Goal: Task Accomplishment & Management: Use online tool/utility

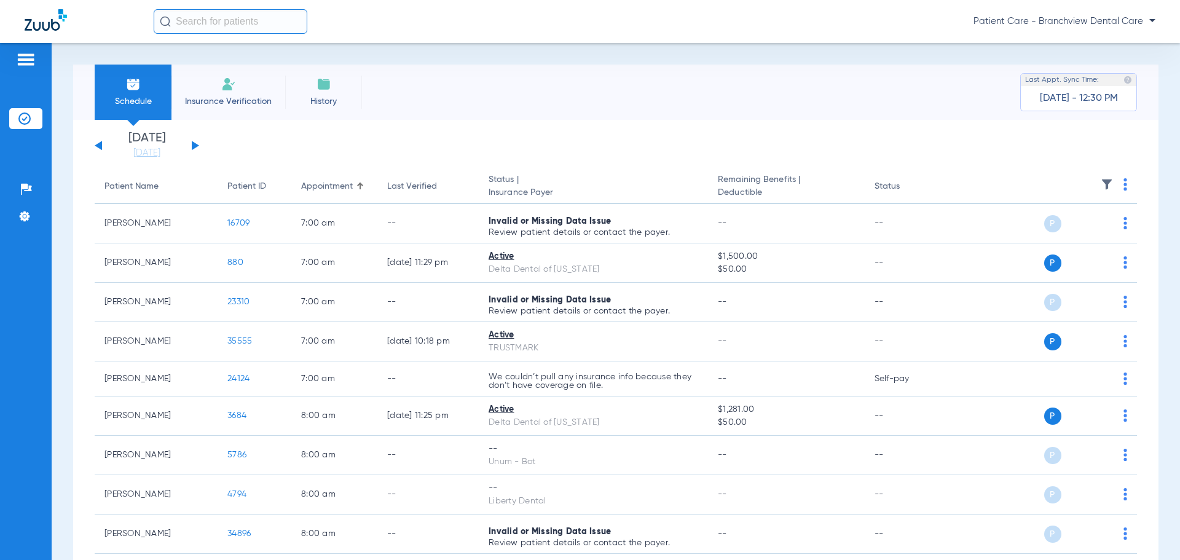
click at [194, 141] on div "[DATE] [DATE] [DATE] [DATE] [DATE] [DATE] [DATE] [DATE] [DATE] [DATE] [DATE] [D…" at bounding box center [147, 145] width 105 height 27
click at [197, 149] on div "[DATE] [DATE] [DATE] [DATE] [DATE] [DATE] [DATE] [DATE] [DATE] [DATE] [DATE] [D…" at bounding box center [147, 145] width 105 height 27
click at [197, 146] on button at bounding box center [195, 145] width 7 height 9
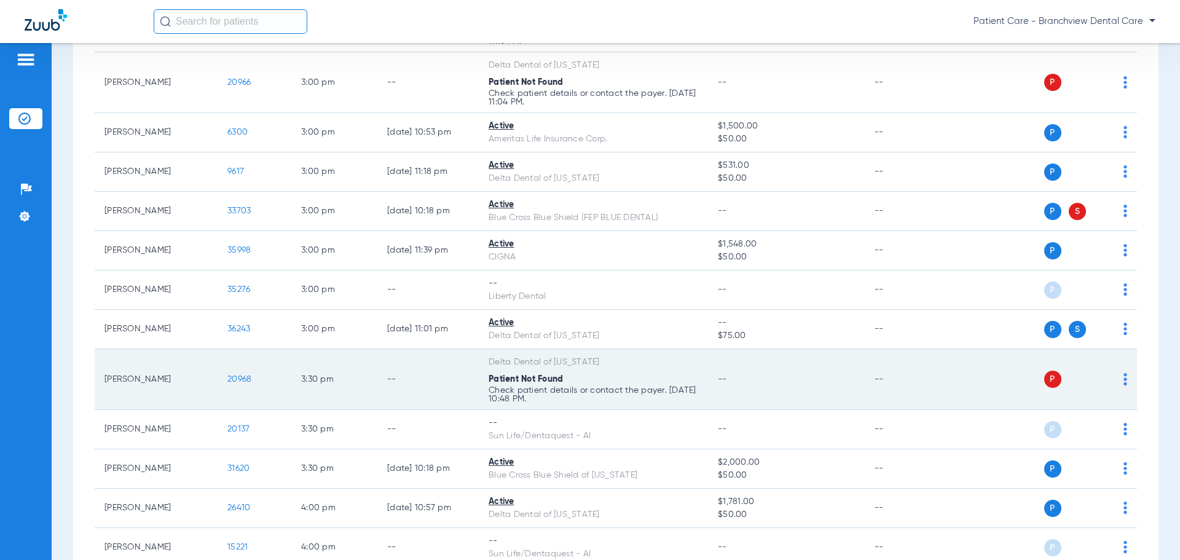
scroll to position [2889, 0]
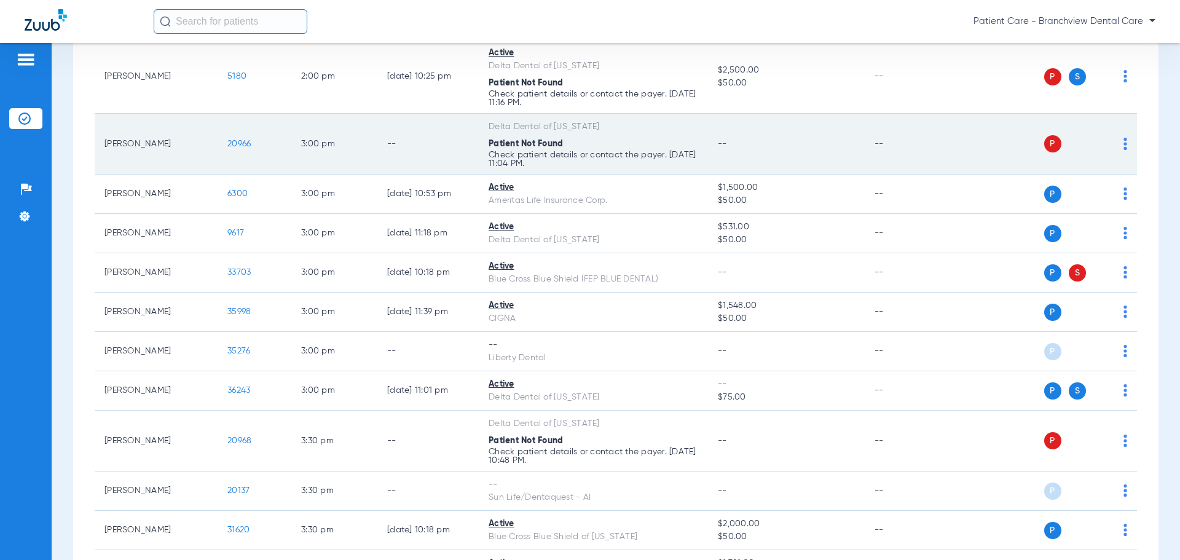
click at [249, 146] on span "20966" at bounding box center [238, 144] width 23 height 9
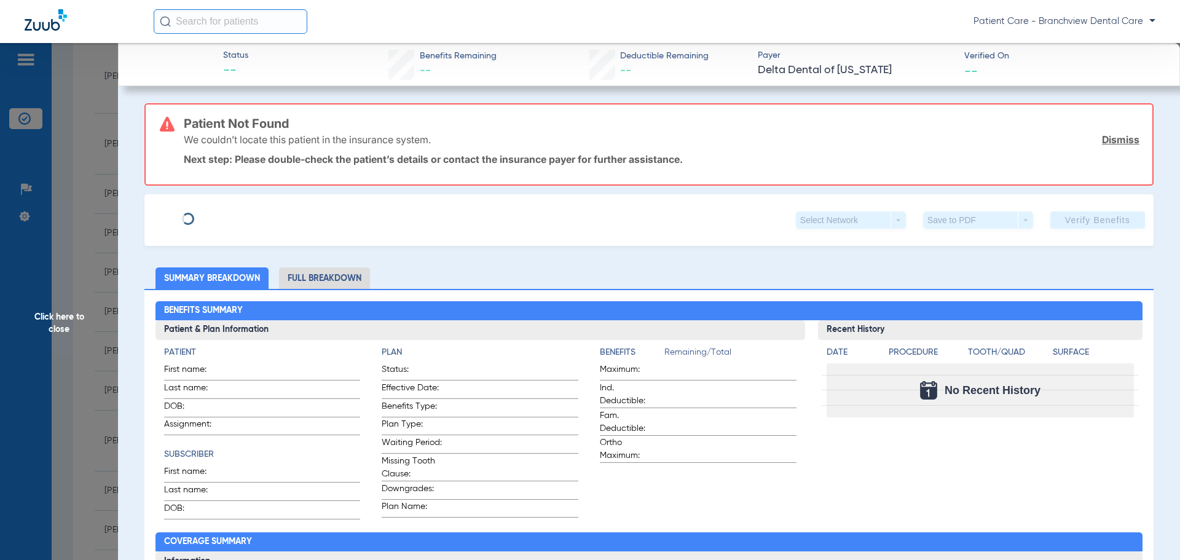
type input "[PERSON_NAME]"
type input "Bach"
type input "[DATE]"
type input "214961"
type input "06100001"
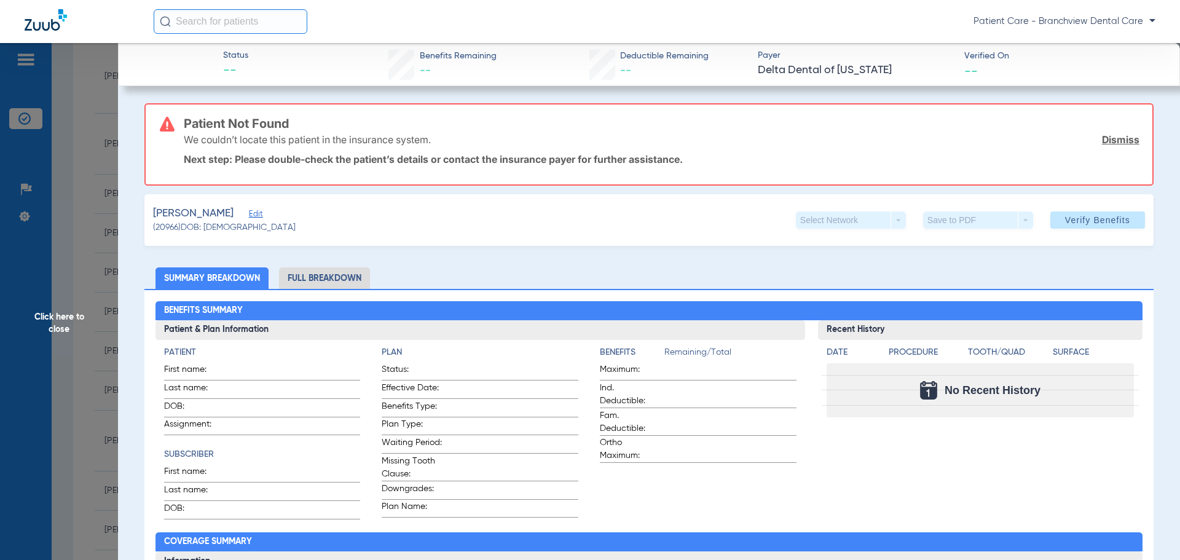
click at [253, 212] on span "Edit" at bounding box center [254, 216] width 11 height 12
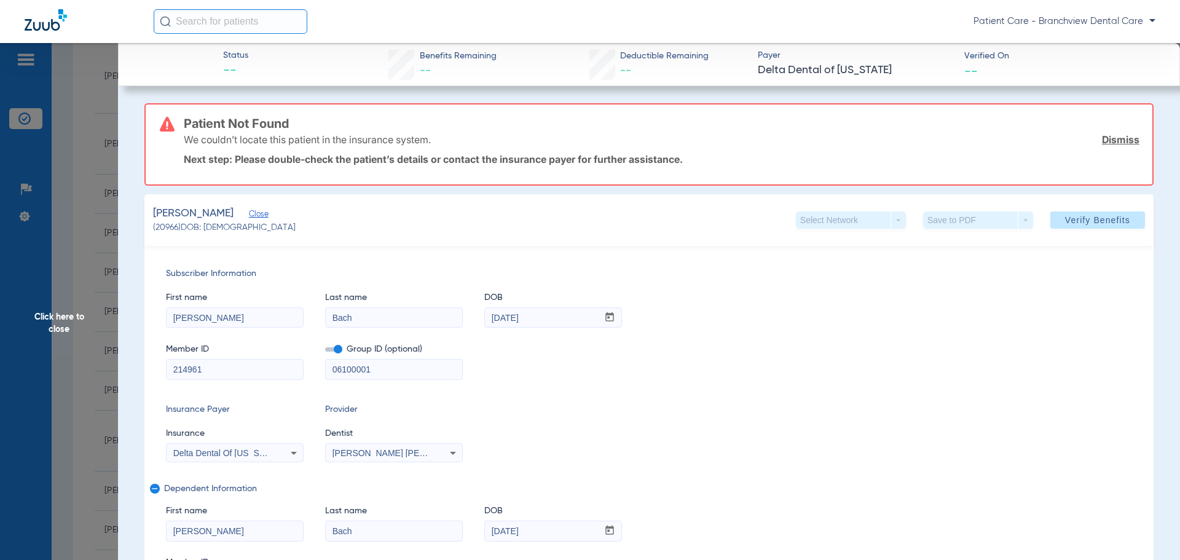
drag, startPoint x: 242, startPoint y: 372, endPoint x: 80, endPoint y: 357, distance: 162.4
paste input "5"
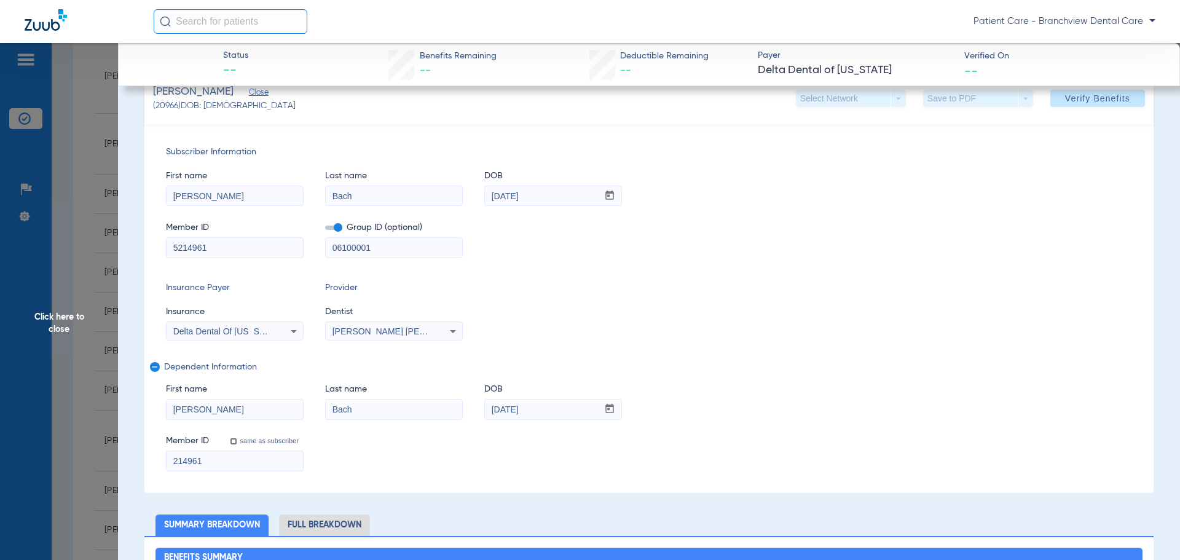
scroll to position [123, 0]
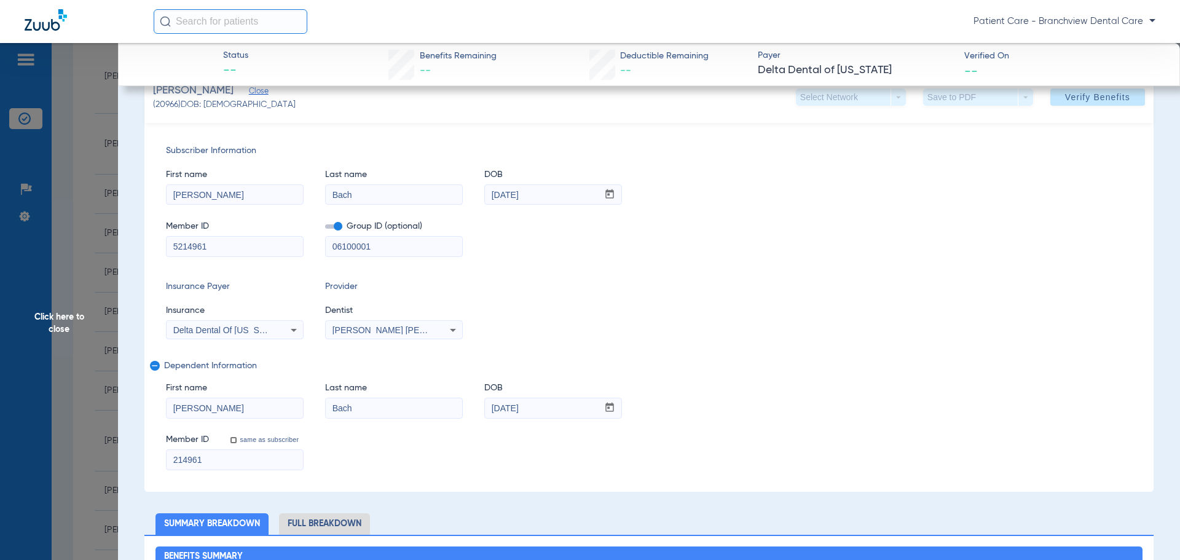
type input "5214961"
click at [172, 456] on input "214961" at bounding box center [235, 460] width 136 height 20
type input "5214961"
click at [254, 439] on label "same as subscriber" at bounding box center [268, 439] width 61 height 9
click at [253, 439] on input "same as subscriber" at bounding box center [240, 447] width 25 height 25
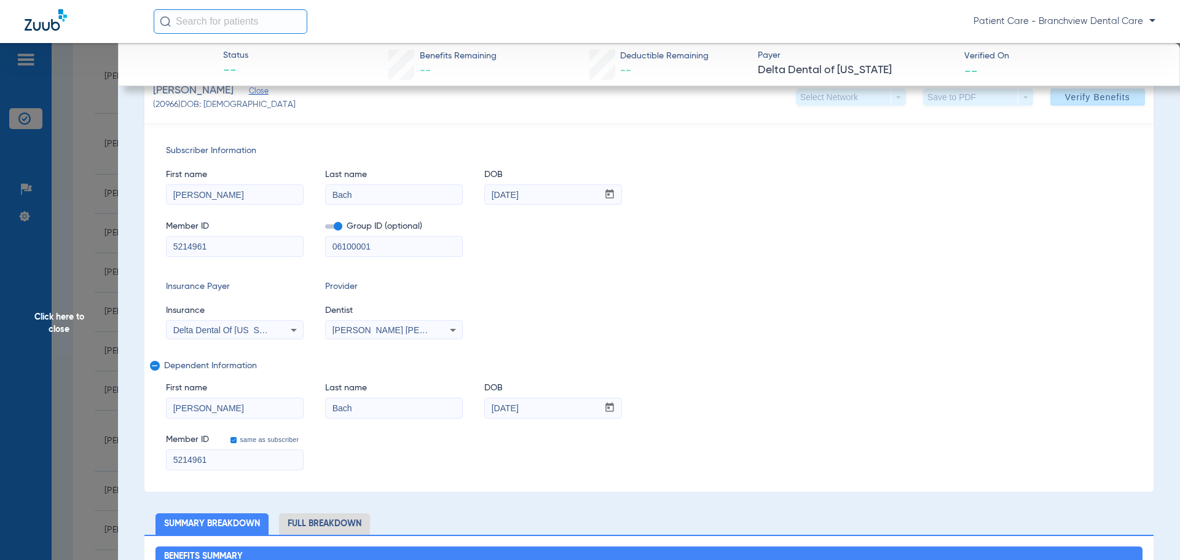
checkbox input "true"
click at [173, 454] on input "214961" at bounding box center [235, 460] width 136 height 20
type input "5214961"
click at [1084, 103] on span at bounding box center [1098, 97] width 95 height 30
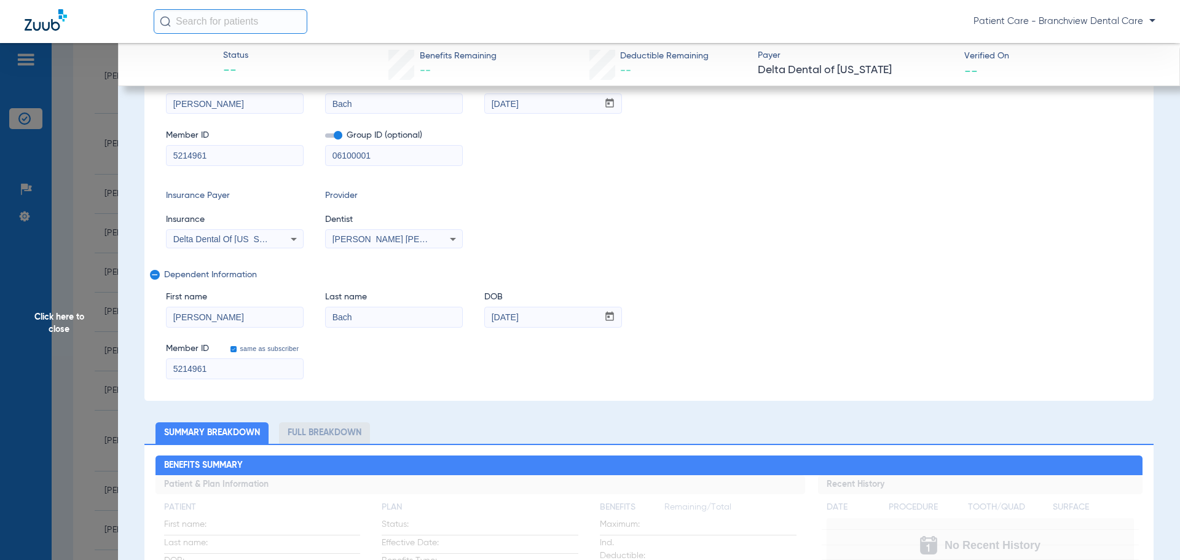
scroll to position [32, 0]
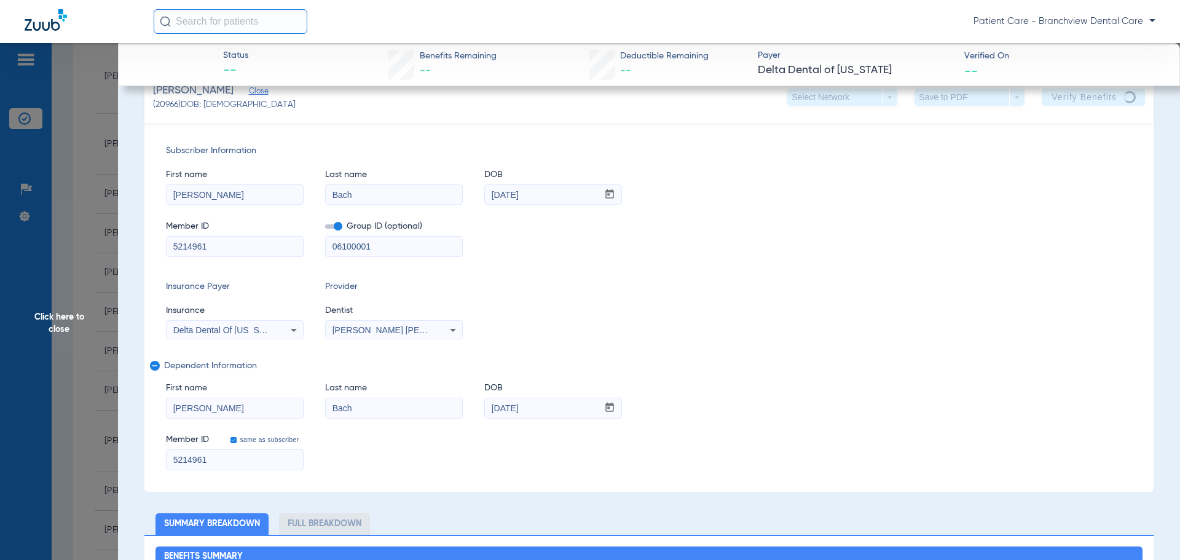
click at [73, 352] on span "Click here to close" at bounding box center [59, 323] width 118 height 560
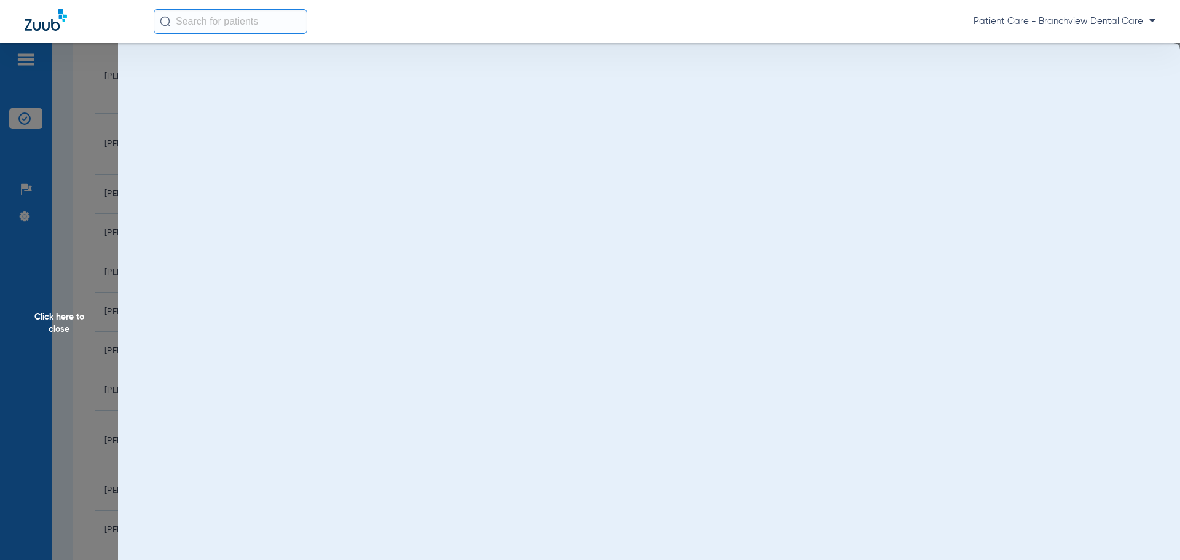
scroll to position [0, 0]
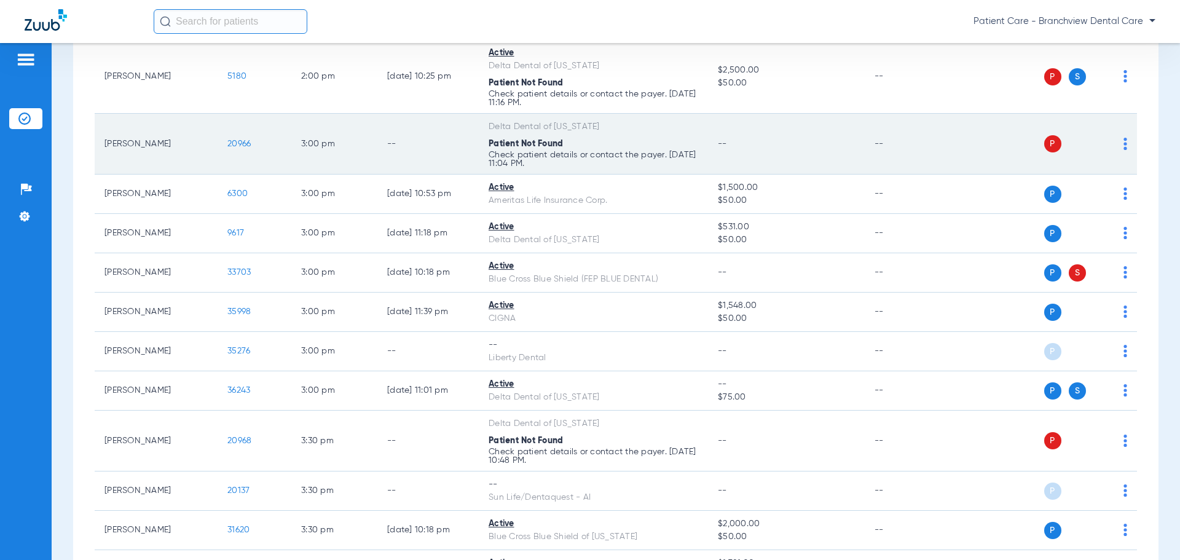
click at [1124, 143] on img at bounding box center [1126, 144] width 4 height 12
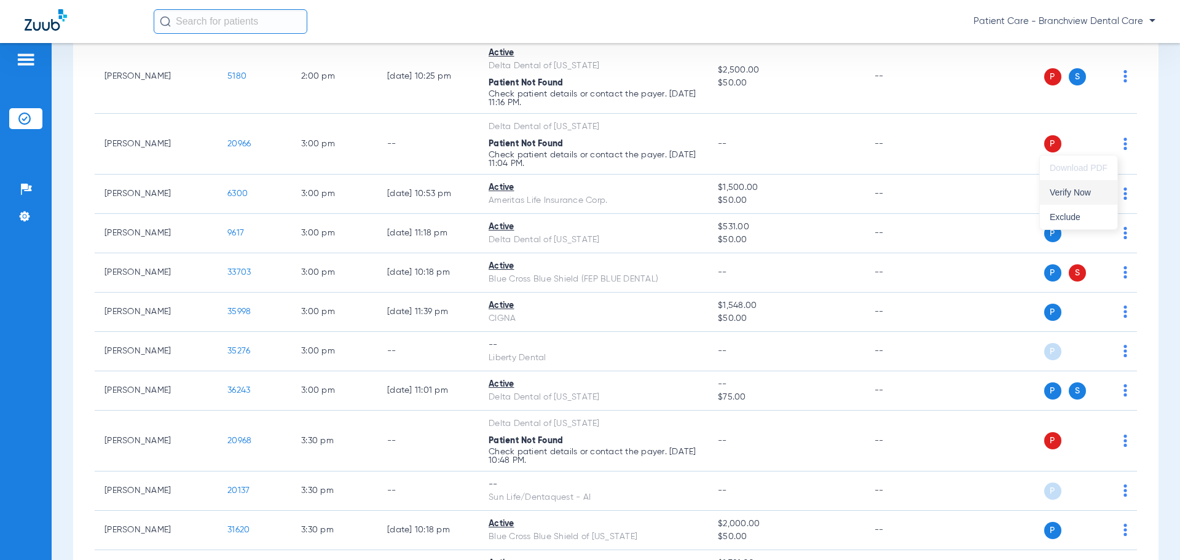
click at [1085, 190] on span "Verify Now" at bounding box center [1079, 192] width 58 height 9
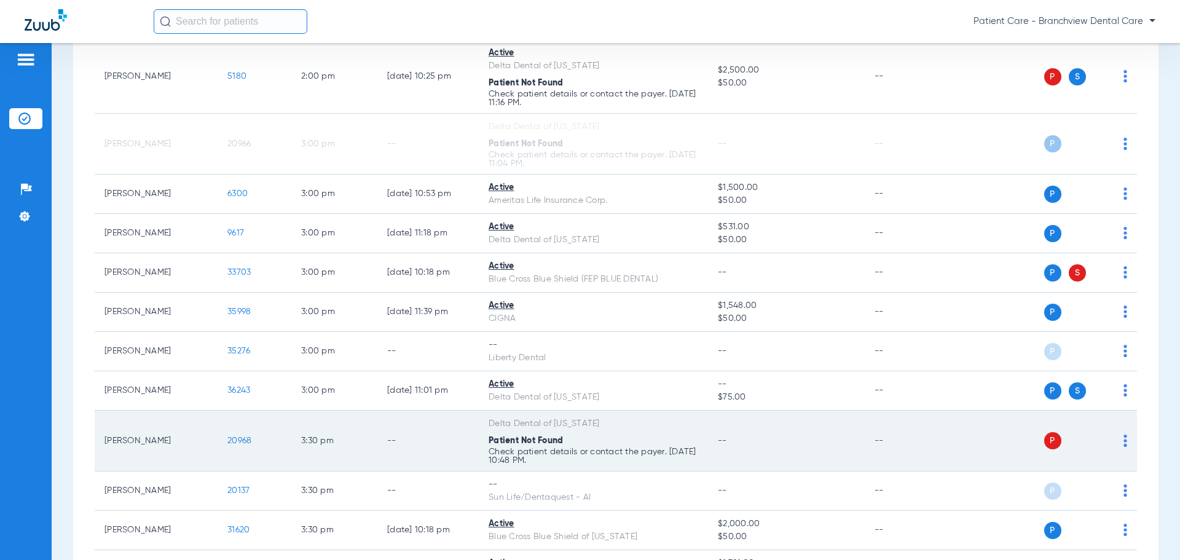
click at [244, 438] on span "20968" at bounding box center [239, 440] width 24 height 9
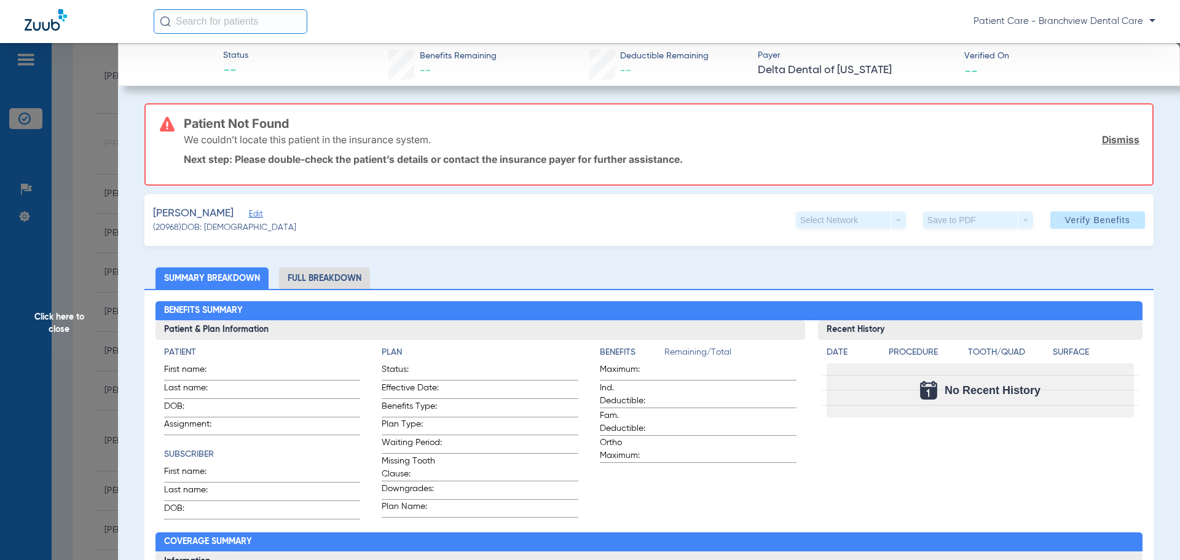
click at [249, 219] on span "Edit" at bounding box center [254, 216] width 11 height 12
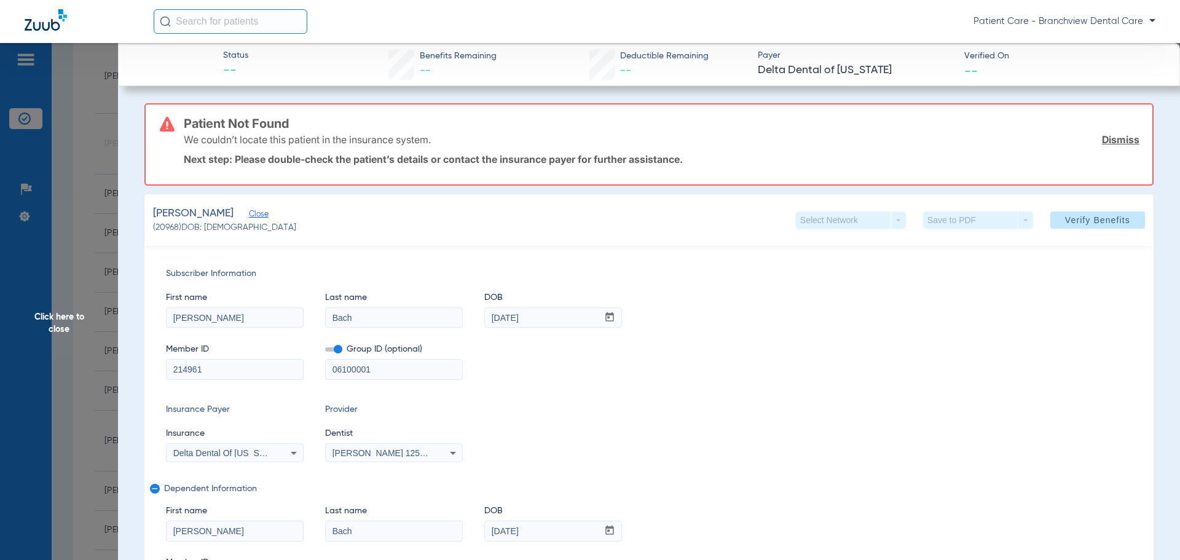
click at [174, 369] on input "214961" at bounding box center [235, 370] width 136 height 20
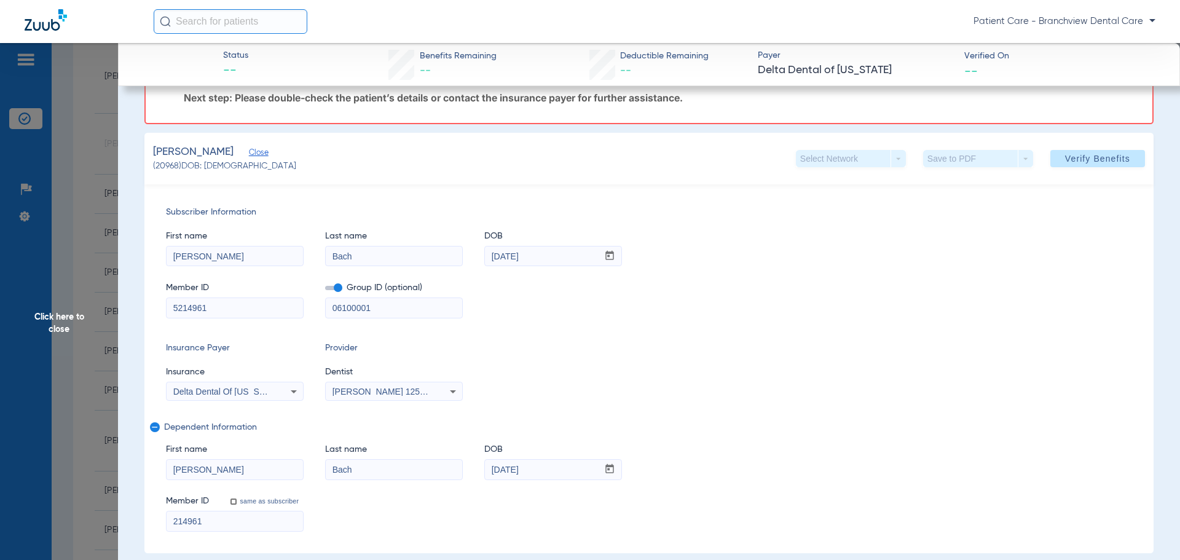
type input "5214961"
click at [168, 522] on input "214961" at bounding box center [235, 521] width 136 height 20
type input "5214961"
click at [1073, 157] on span "Verify Benefits" at bounding box center [1097, 159] width 65 height 10
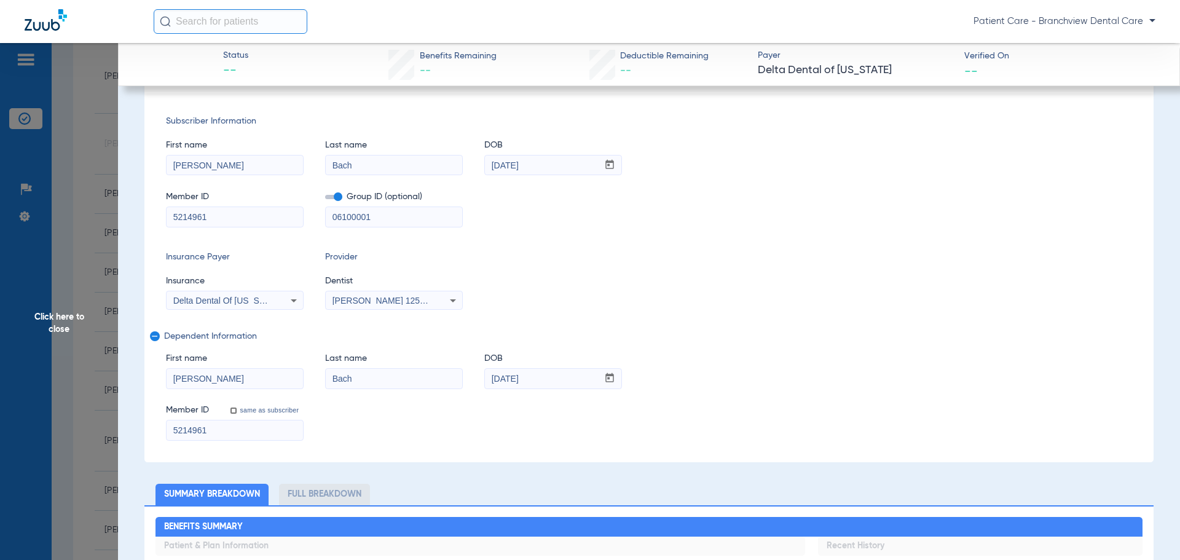
scroll to position [0, 0]
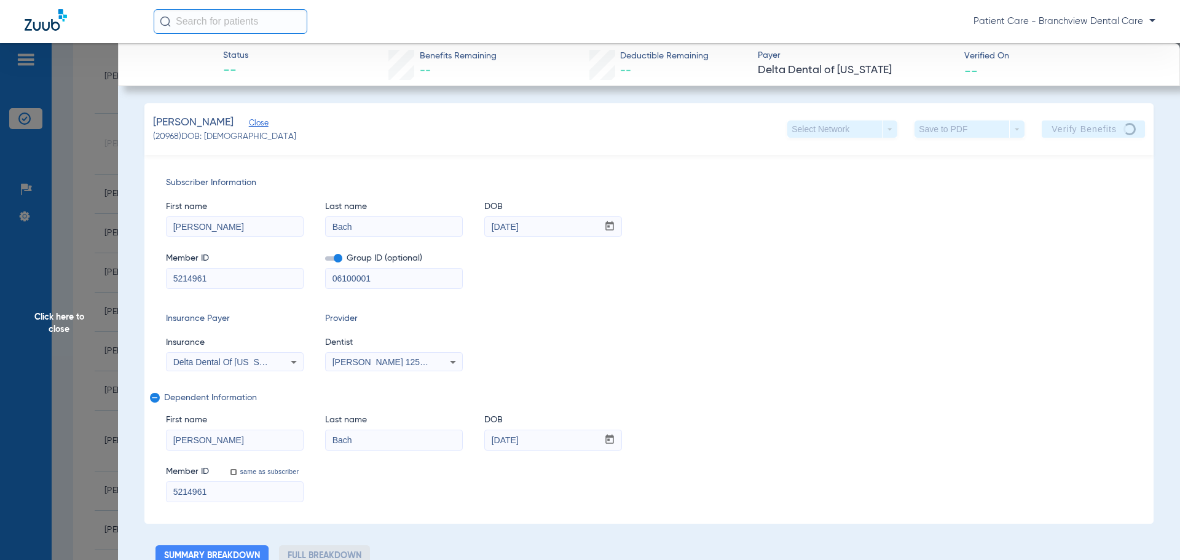
click at [83, 314] on span "Click here to close" at bounding box center [59, 323] width 118 height 560
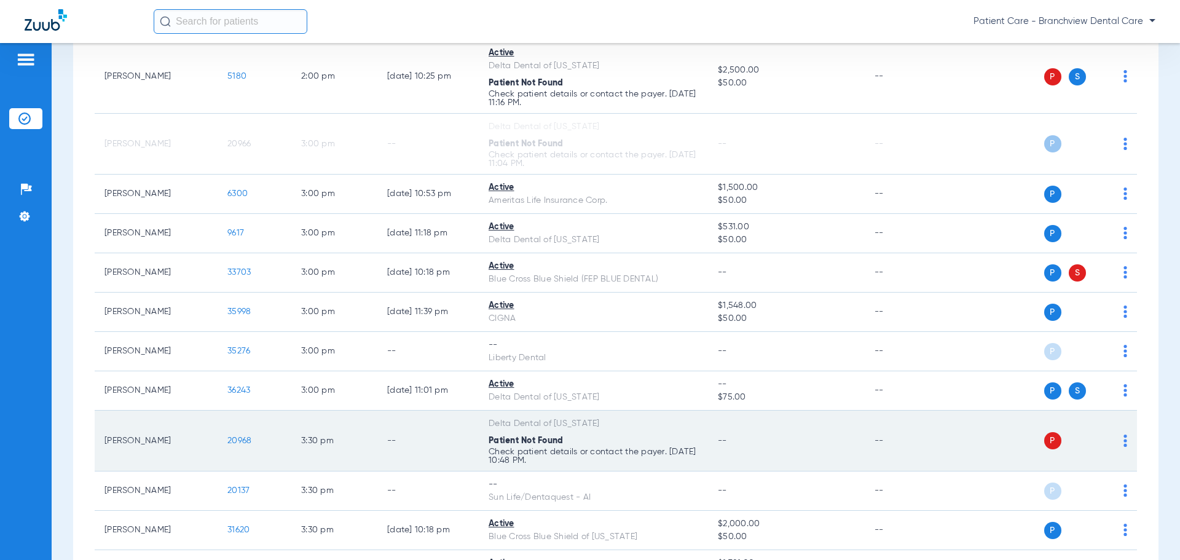
click at [1121, 444] on td "P S" at bounding box center [1043, 441] width 190 height 61
click at [1124, 446] on img at bounding box center [1126, 441] width 4 height 12
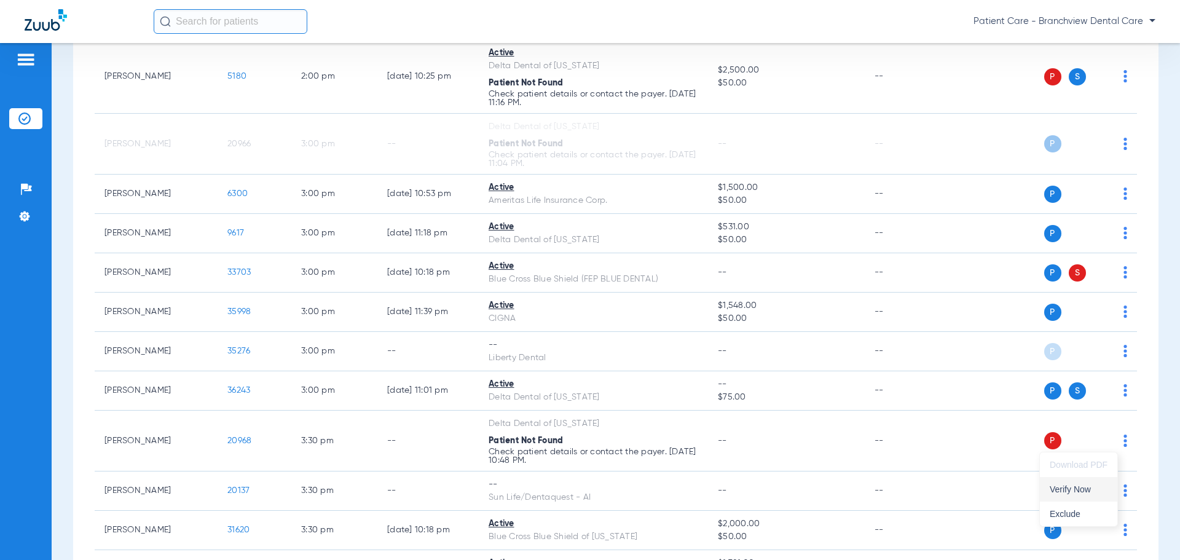
click at [1057, 480] on button "Verify Now" at bounding box center [1078, 489] width 77 height 25
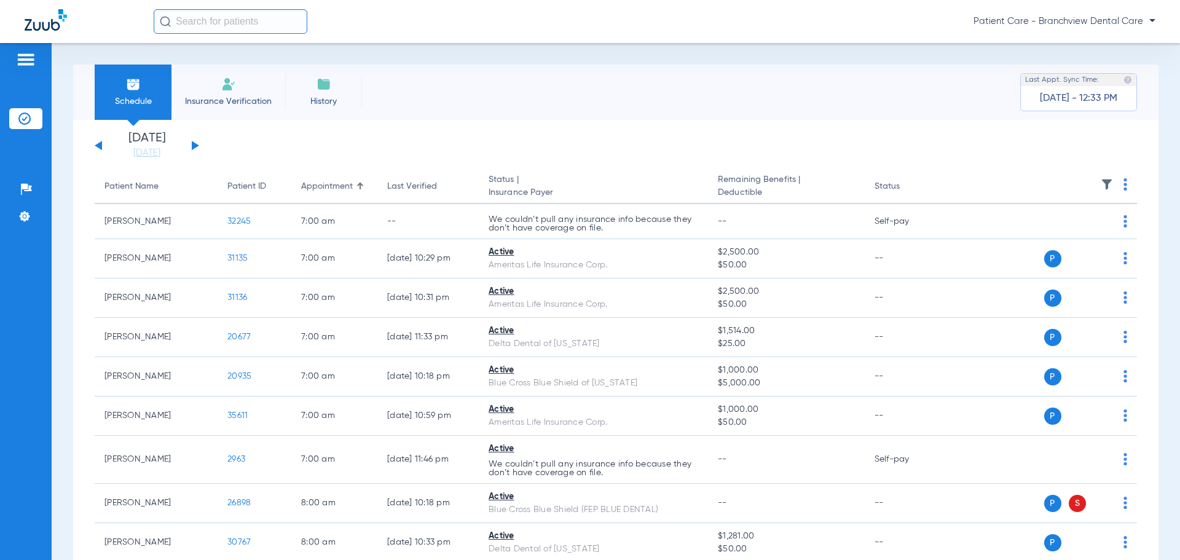
click at [196, 146] on button at bounding box center [195, 145] width 7 height 9
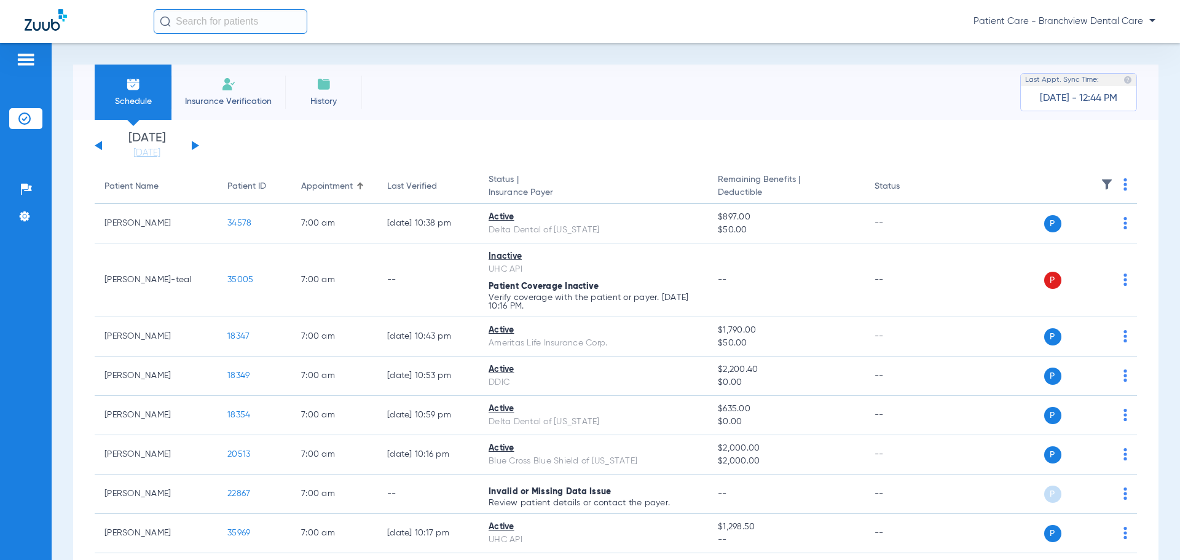
click at [194, 147] on button at bounding box center [195, 145] width 7 height 9
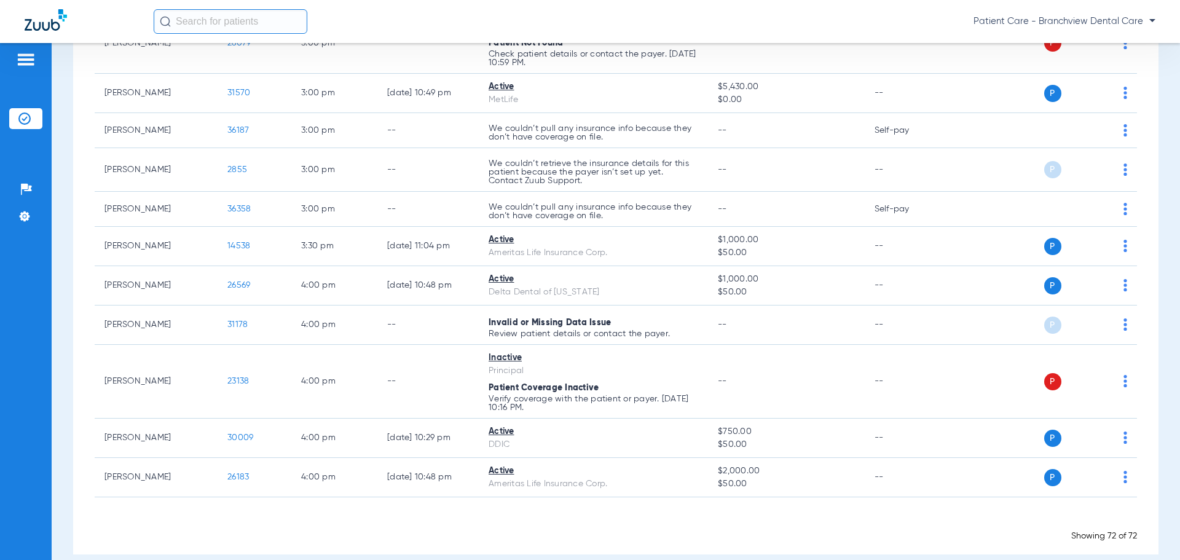
scroll to position [2828, 0]
